Goal: Find contact information: Find contact information

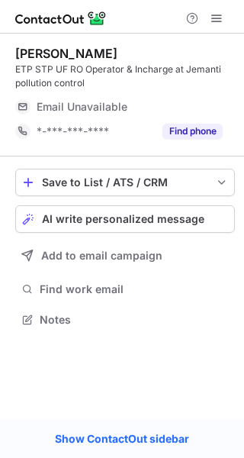
scroll to position [309, 244]
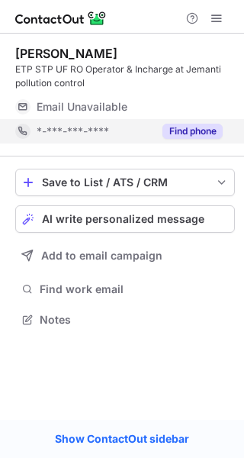
click at [188, 130] on button "Find phone" at bounding box center [193, 131] width 60 height 15
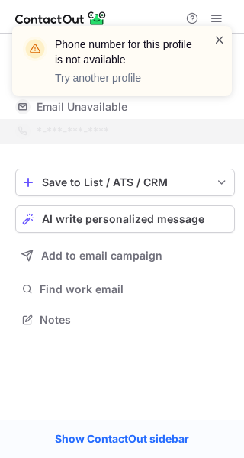
click at [217, 40] on span at bounding box center [220, 39] width 12 height 15
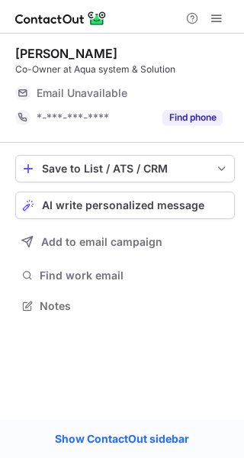
scroll to position [295, 244]
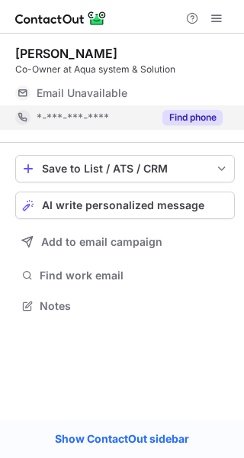
click at [187, 115] on button "Find phone" at bounding box center [193, 117] width 60 height 15
